Goal: Task Accomplishment & Management: Use online tool/utility

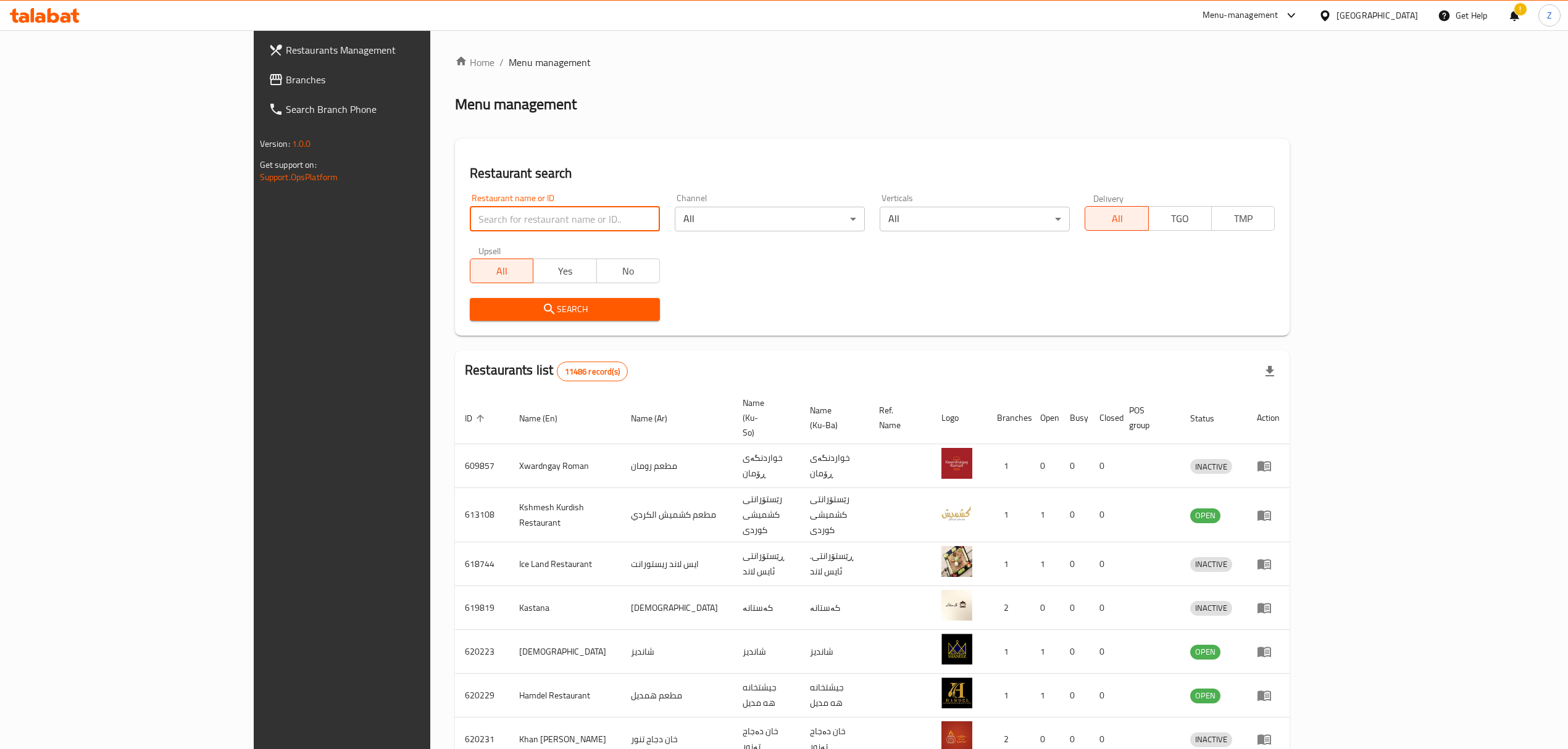
type input "l"
click button "Search" at bounding box center [565, 310] width 190 height 23
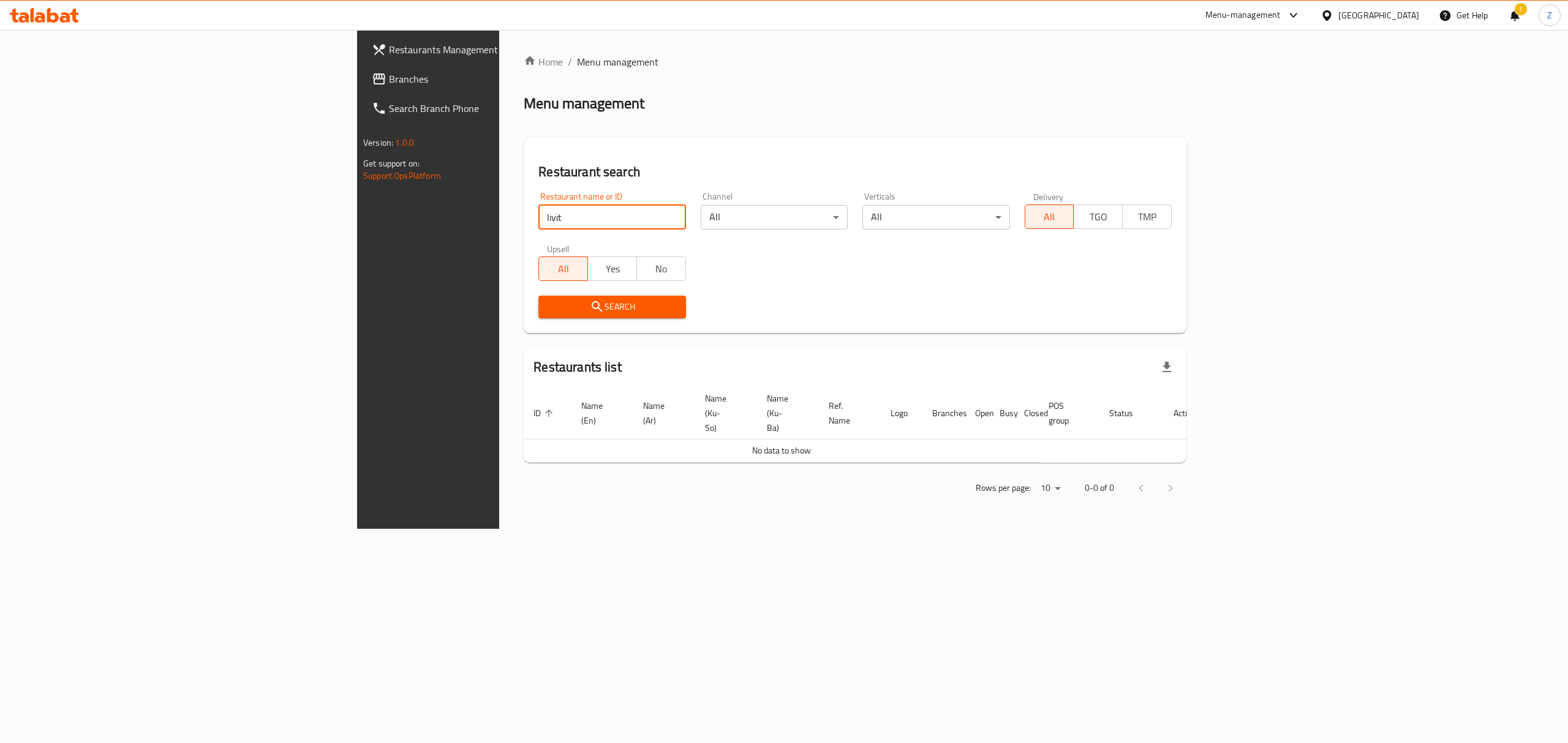
click button "Search" at bounding box center [612, 307] width 147 height 22
type input "lievit"
click button "Search" at bounding box center [612, 307] width 147 height 22
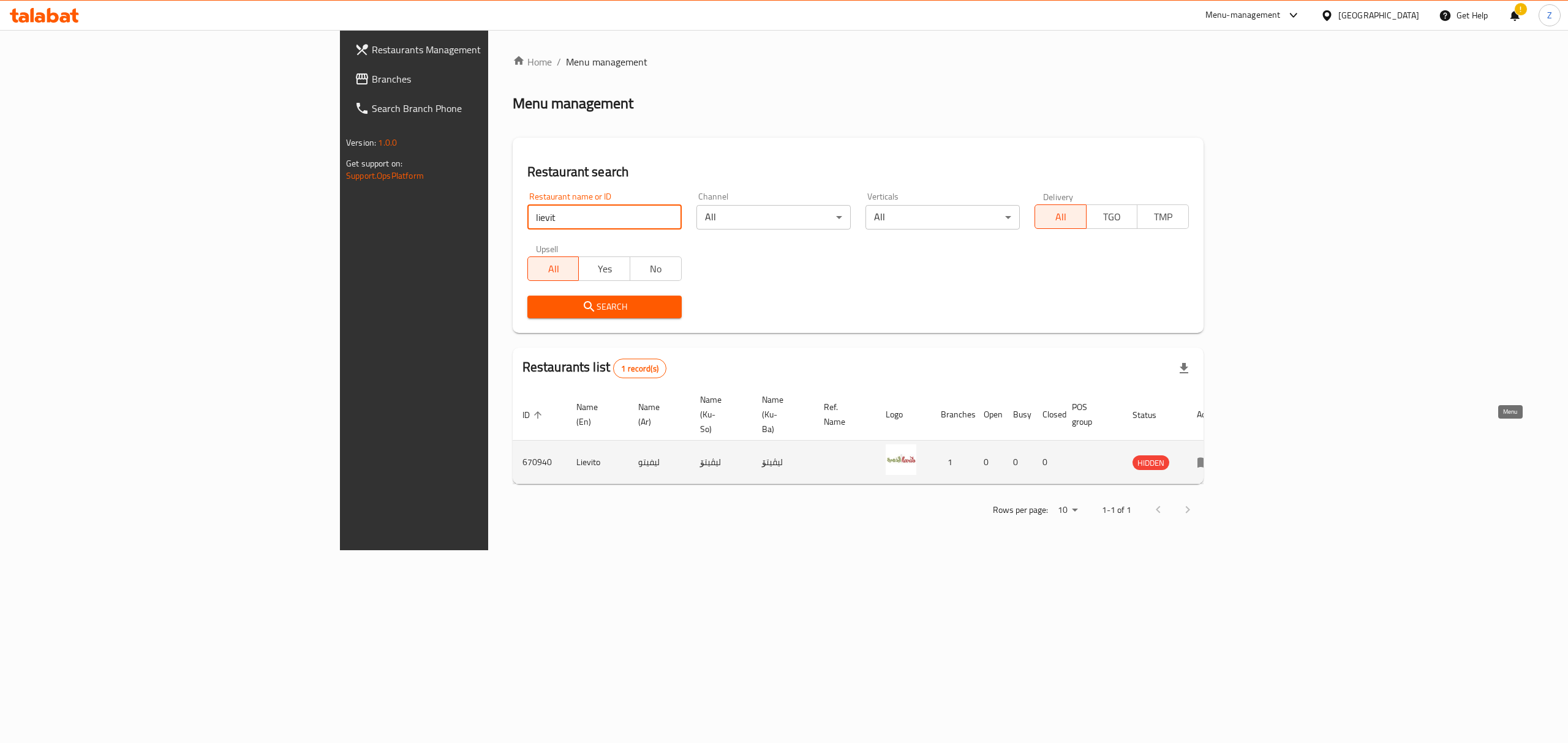
click at [1220, 455] on link "enhanced table" at bounding box center [1208, 462] width 22 height 14
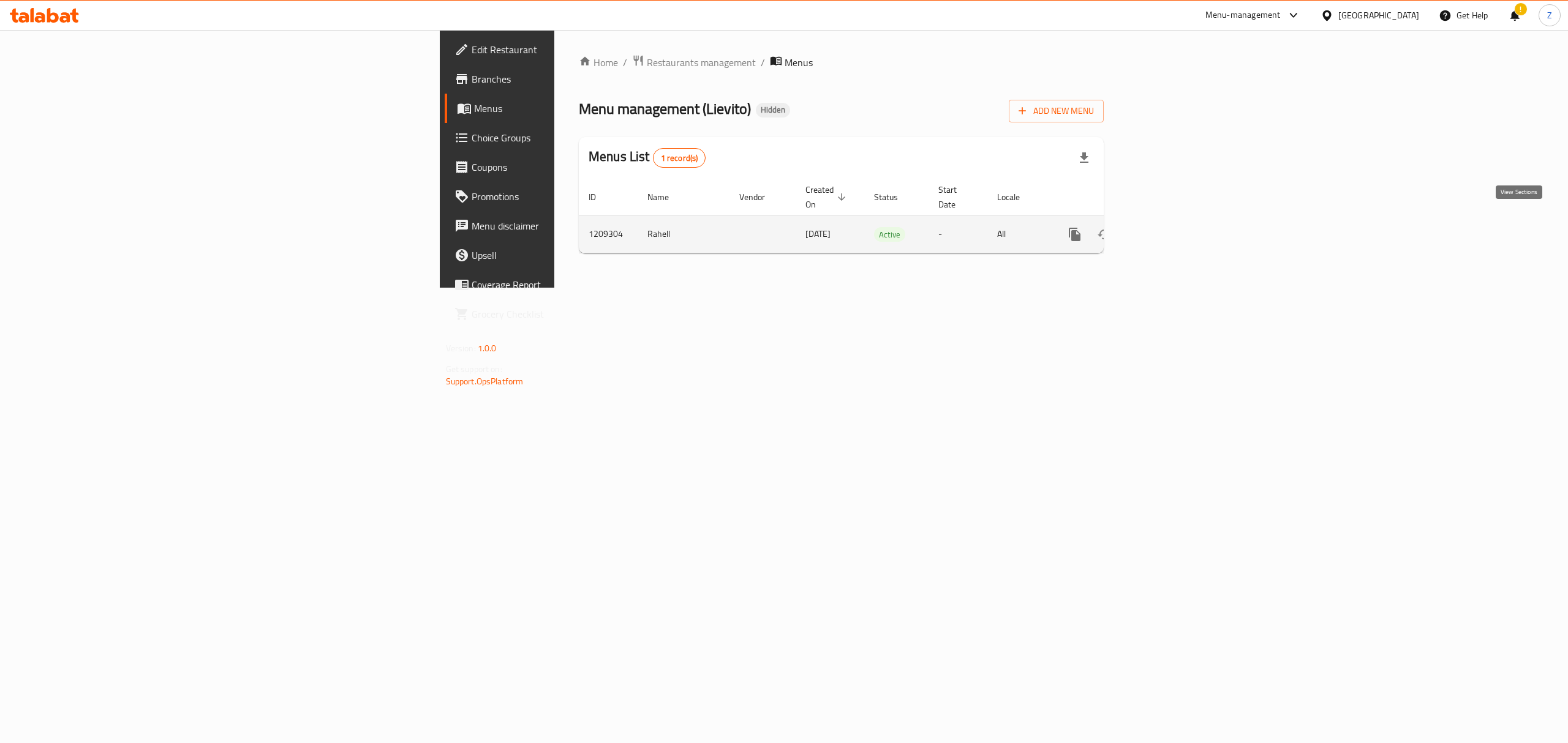
click at [1178, 230] on link "enhanced table" at bounding box center [1163, 234] width 30 height 30
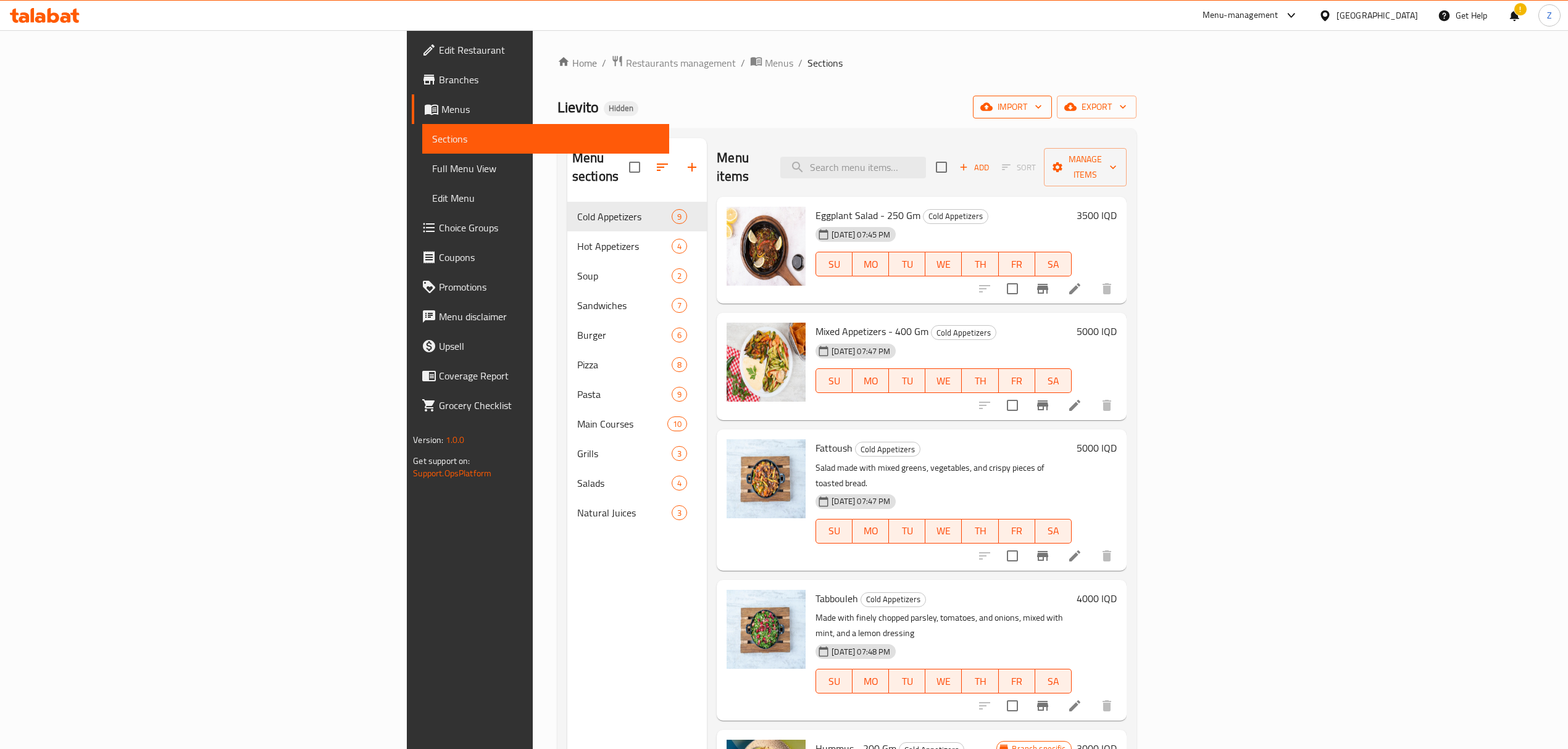
click at [1044, 111] on icon "button" at bounding box center [1038, 106] width 12 height 12
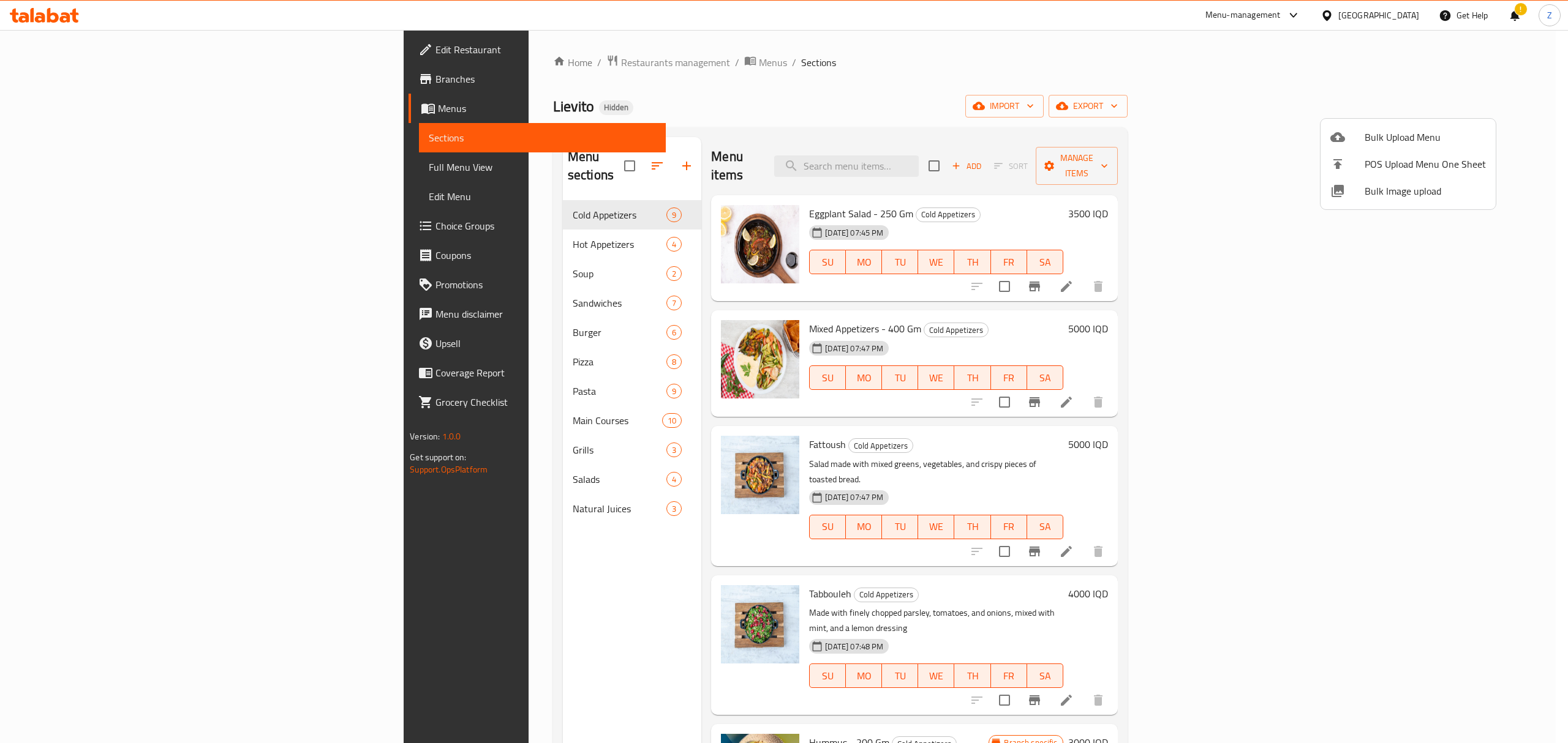
click at [1513, 114] on div at bounding box center [784, 371] width 1568 height 743
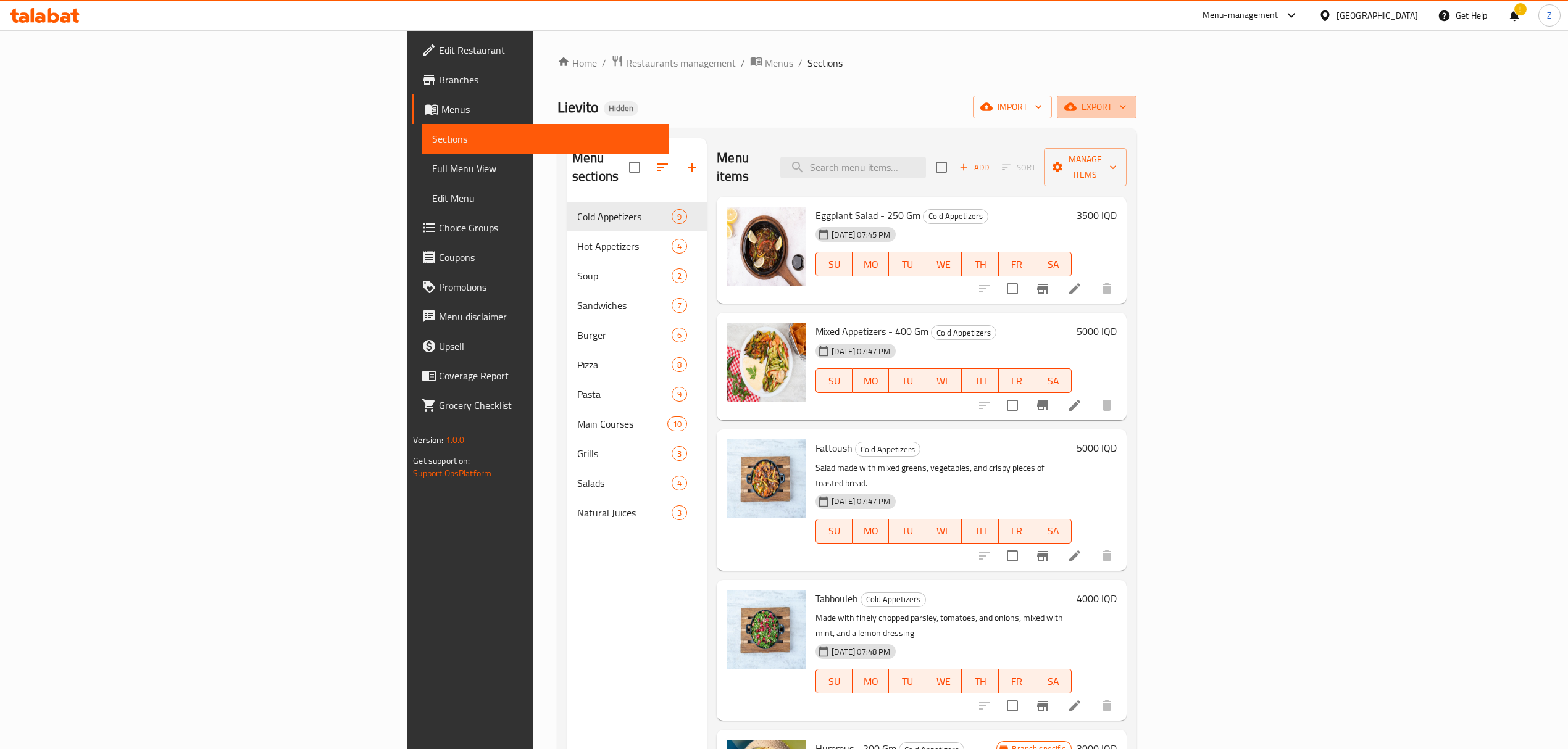
click at [1126, 115] on span "export" at bounding box center [1097, 107] width 60 height 15
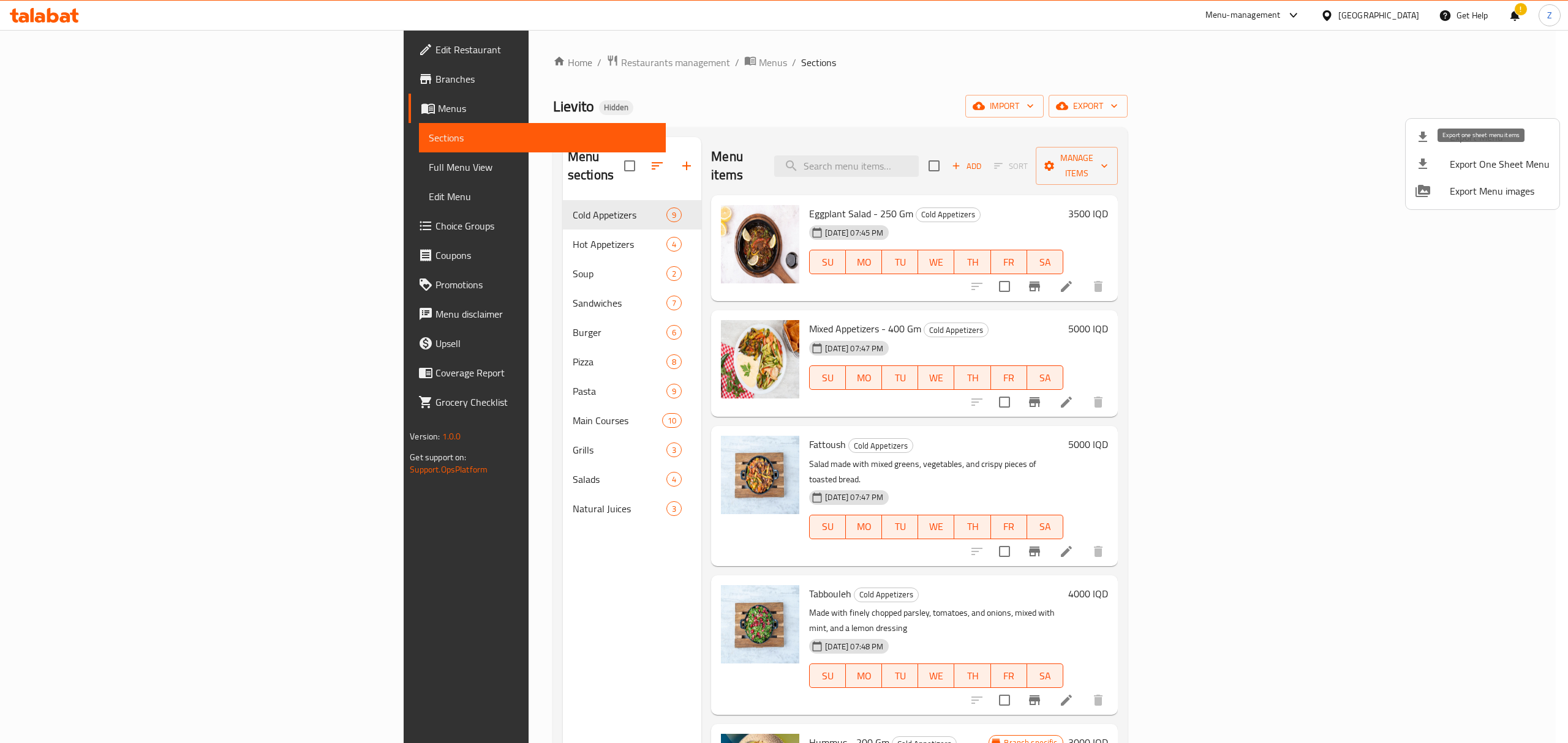
click at [1496, 170] on span "Export One Sheet Menu" at bounding box center [1499, 164] width 100 height 14
